Goal: Task Accomplishment & Management: Complete application form

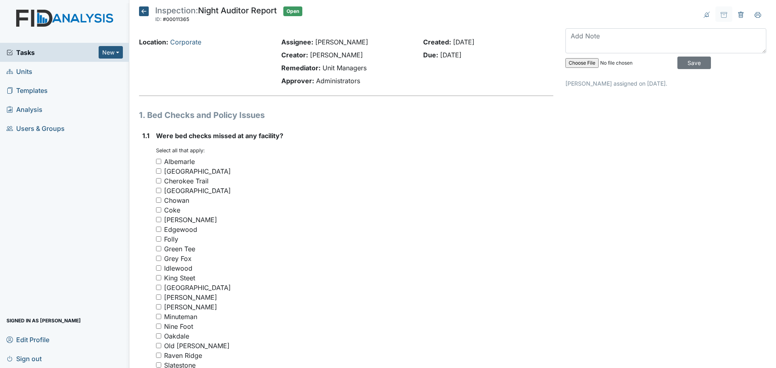
scroll to position [2406, 0]
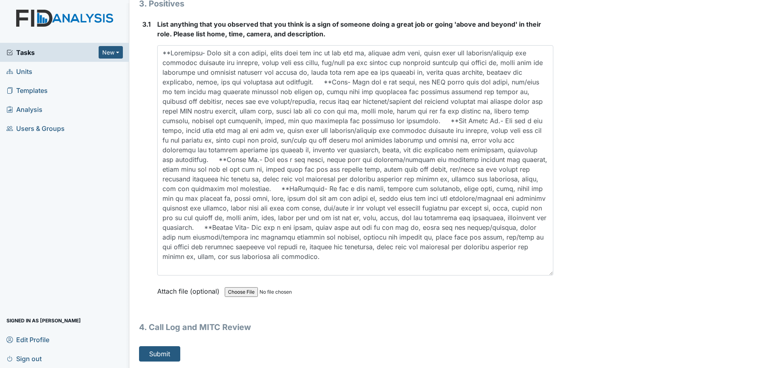
type textarea "**Albemarle- They did a med count, wiped down and mop in the med rm, cleaned th…"
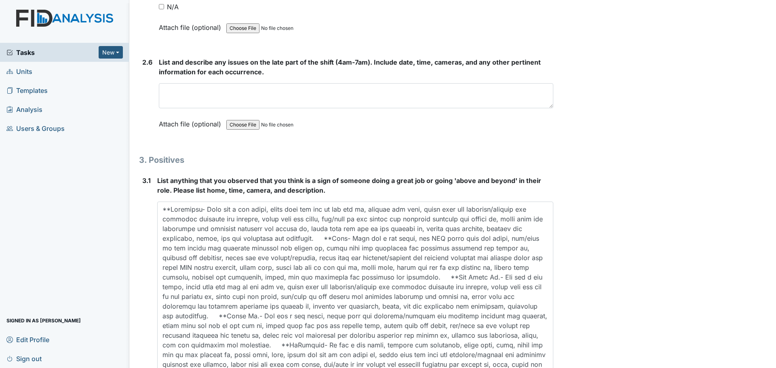
scroll to position [2204, 0]
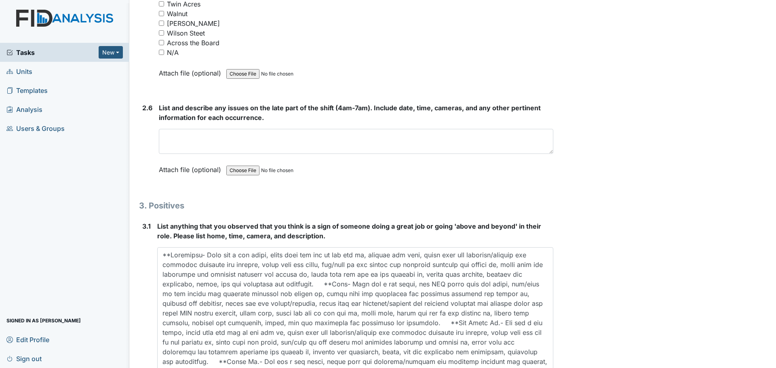
click at [162, 52] on input "N/A" at bounding box center [161, 52] width 5 height 5
checkbox input "true"
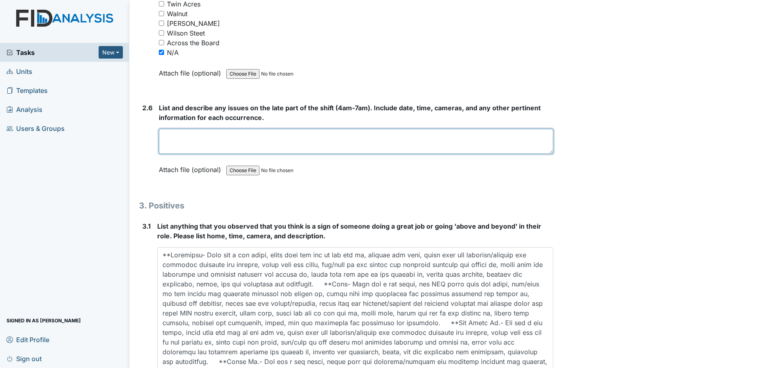
click at [260, 137] on textarea at bounding box center [356, 141] width 395 height 25
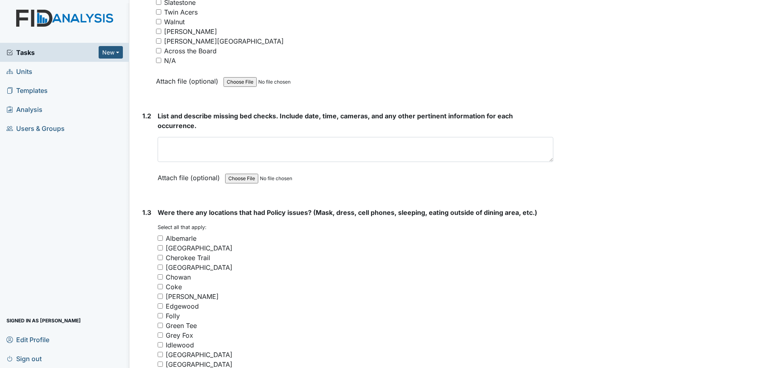
scroll to position [344, 0]
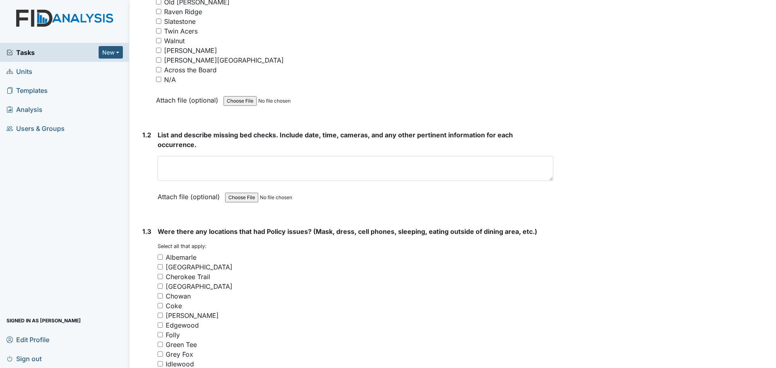
type textarea "Staff finished cleaning and assisted residents."
click at [159, 80] on input "N/A" at bounding box center [158, 79] width 5 height 5
checkbox input "true"
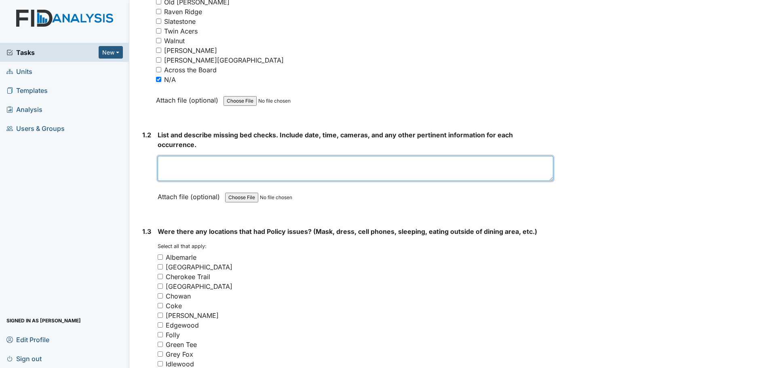
click at [269, 160] on textarea at bounding box center [356, 168] width 396 height 25
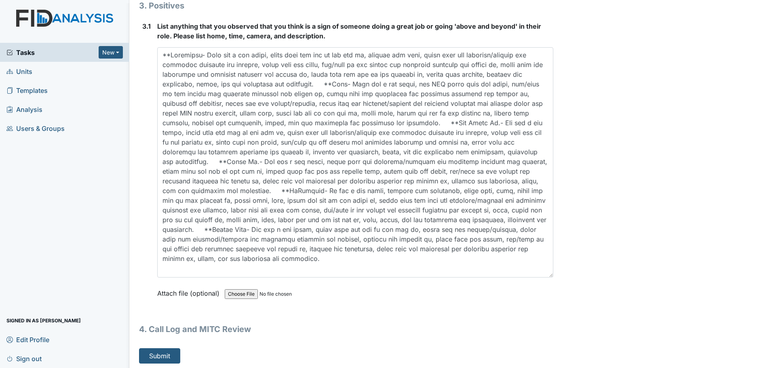
scroll to position [2406, 0]
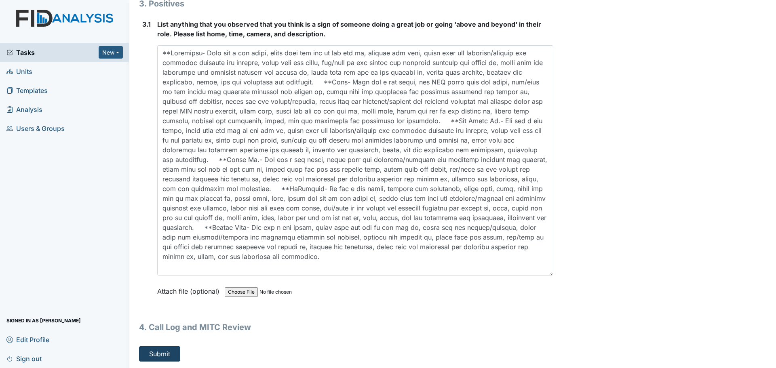
type textarea "Staff did their bed checks."
click at [171, 359] on button "Submit" at bounding box center [159, 353] width 41 height 15
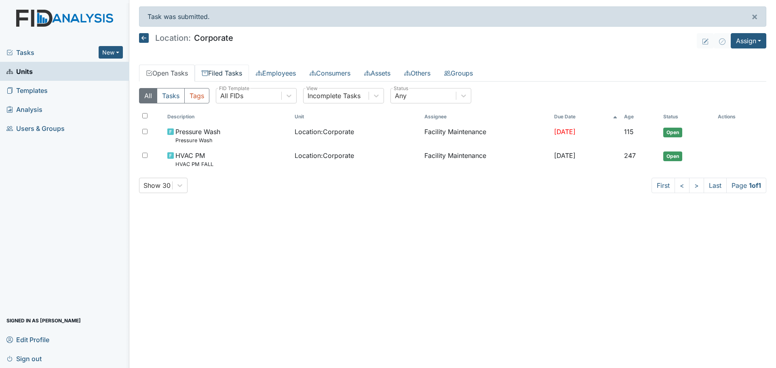
click at [235, 71] on link "Filed Tasks" at bounding box center [222, 73] width 54 height 17
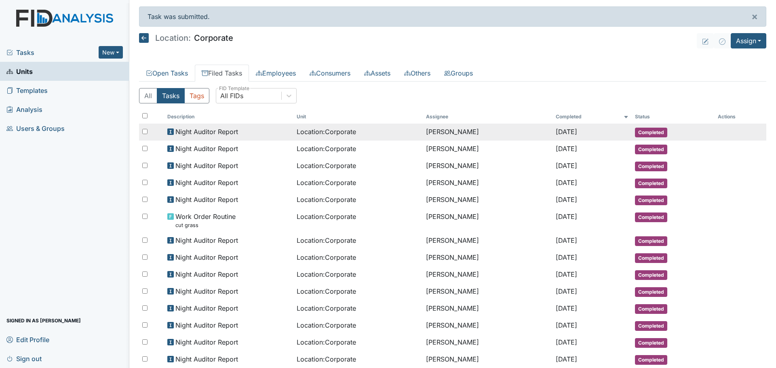
click at [226, 133] on span "Night Auditor Report" at bounding box center [206, 132] width 63 height 10
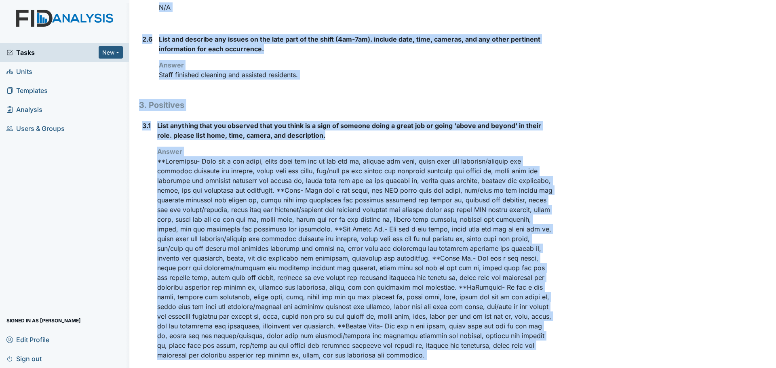
scroll to position [758, 0]
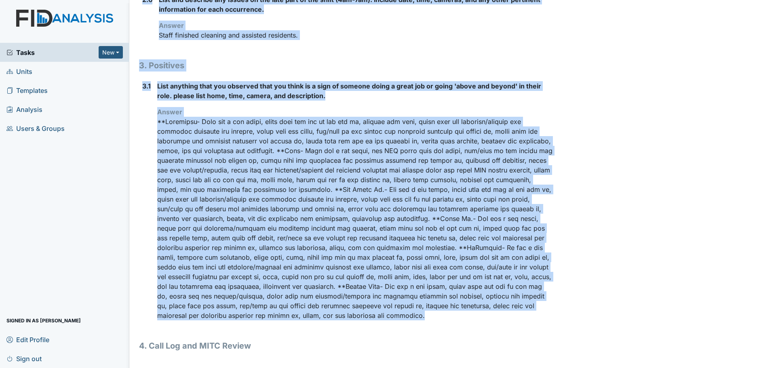
drag, startPoint x: 141, startPoint y: 40, endPoint x: 416, endPoint y: 322, distance: 393.7
copy div "Location: Corporate Assignee: Linda Candelario Creator: Linda Candelario Remedi…"
